Goal: Task Accomplishment & Management: Complete application form

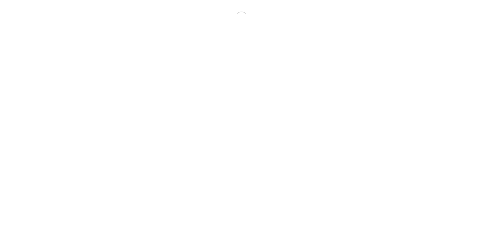
click at [232, 36] on html "Your version of Internet Explorer is outdated and not supported. Please upgrade…" at bounding box center [241, 18] width 483 height 36
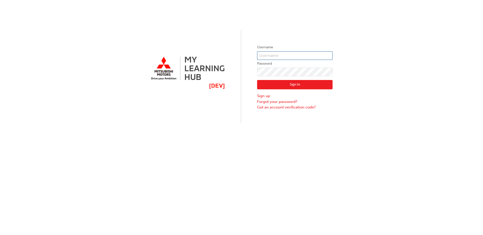
click at [286, 55] on input "text" at bounding box center [295, 55] width 76 height 9
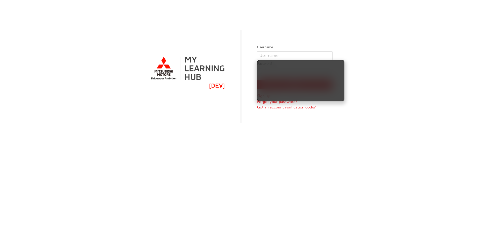
click at [230, 86] on div "Username Password Sign In Sign up Forgot your password? Got an account verifica…" at bounding box center [241, 61] width 483 height 123
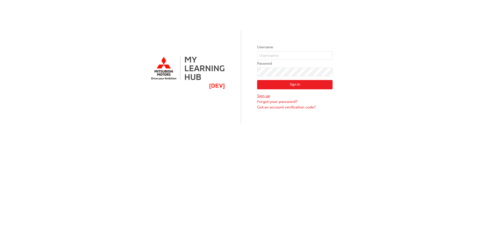
click at [259, 95] on link "Sign up" at bounding box center [295, 96] width 76 height 6
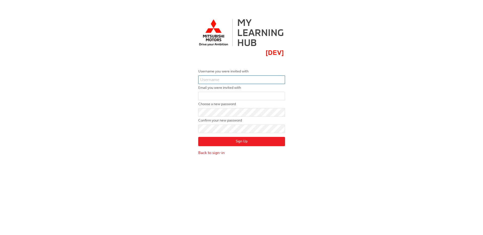
click at [229, 76] on input "text" at bounding box center [241, 80] width 87 height 9
type input "bf.[PERSON_NAME].[PERSON_NAME]"
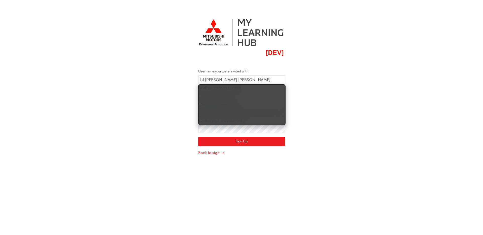
click at [162, 94] on div "Username you were invited with bf.[PERSON_NAME].[PERSON_NAME] Email you were in…" at bounding box center [241, 85] width 483 height 148
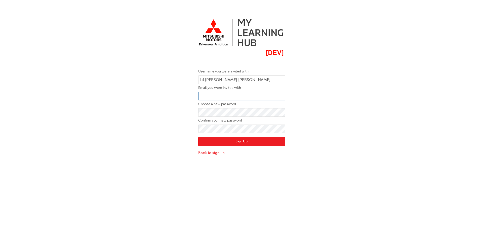
click at [228, 97] on input "email" at bounding box center [241, 96] width 87 height 9
type input "[PERSON_NAME][EMAIL_ADDRESS][PERSON_NAME][DOMAIN_NAME]"
click at [247, 140] on button "Sign Up" at bounding box center [241, 142] width 87 height 10
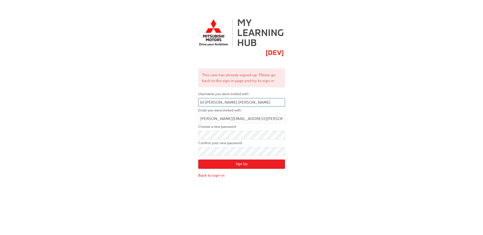
click at [223, 103] on input "bf.[PERSON_NAME].[PERSON_NAME]" at bounding box center [241, 102] width 87 height 9
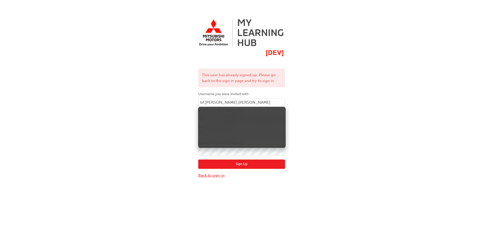
click at [210, 175] on link "Back to sign-in" at bounding box center [241, 176] width 87 height 6
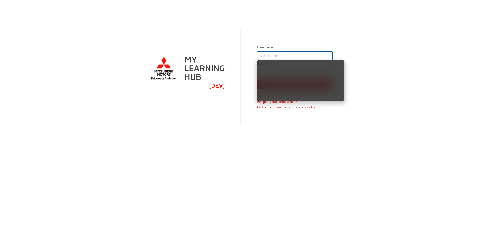
click at [287, 57] on input "text" at bounding box center [295, 55] width 76 height 9
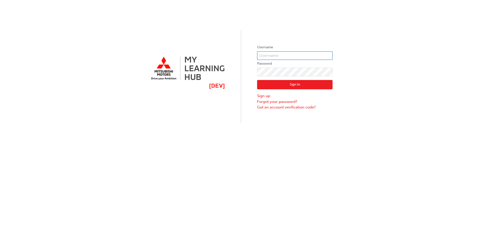
type input "bf.[PERSON_NAME].[PERSON_NAME]"
click button "Sign In" at bounding box center [295, 85] width 76 height 10
click at [292, 53] on input "text" at bounding box center [295, 55] width 76 height 9
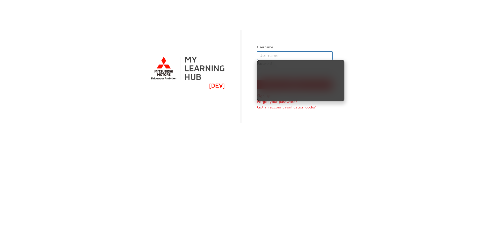
type input "bf.[PERSON_NAME].[PERSON_NAME]"
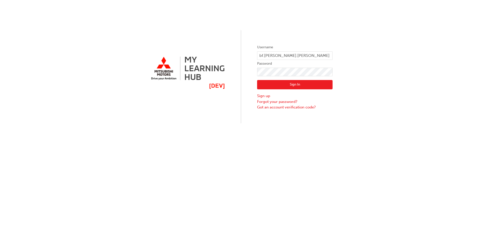
click at [287, 88] on button "Sign In" at bounding box center [295, 85] width 76 height 10
